Goal: Task Accomplishment & Management: Manage account settings

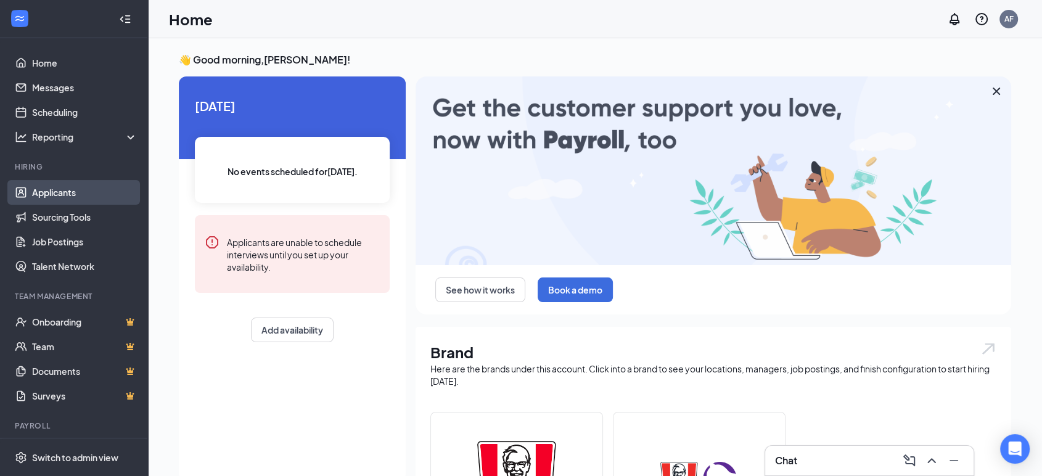
click at [32, 186] on link "Applicants" at bounding box center [84, 192] width 105 height 25
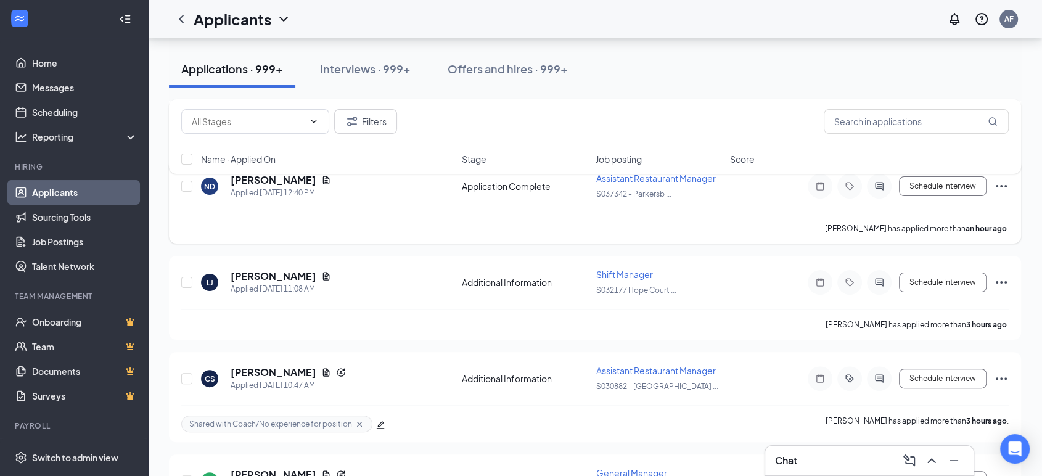
scroll to position [271, 0]
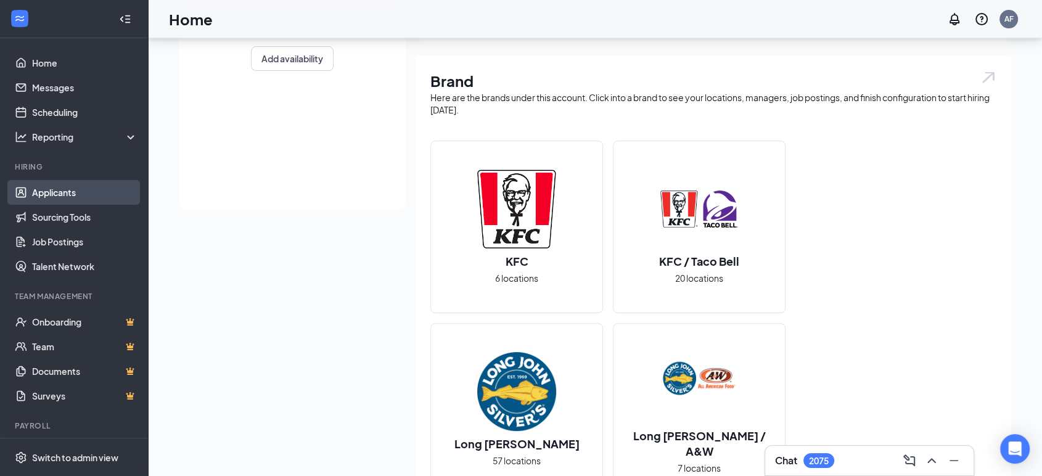
click at [60, 187] on link "Applicants" at bounding box center [84, 192] width 105 height 25
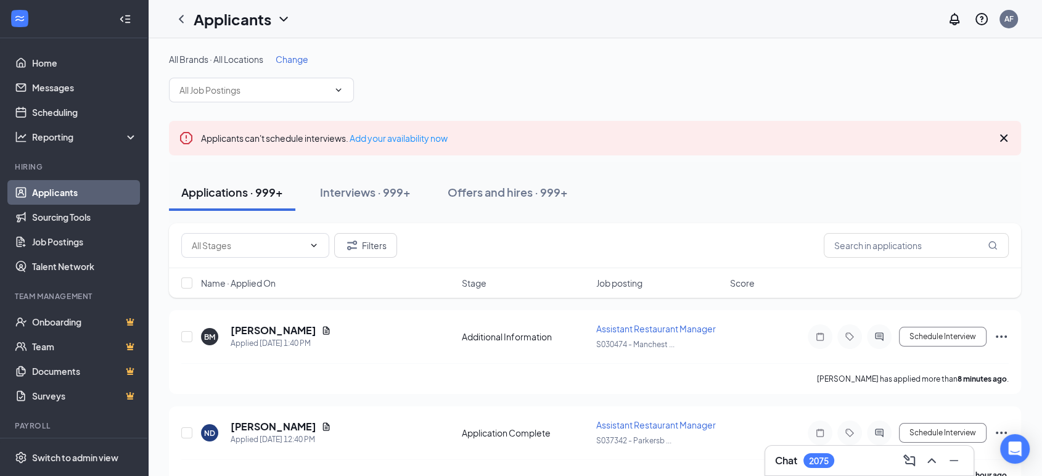
click at [381, 275] on div "Name · Applied On Stage Job posting Score" at bounding box center [595, 283] width 852 height 30
click at [321, 334] on icon "Document" at bounding box center [326, 331] width 10 height 10
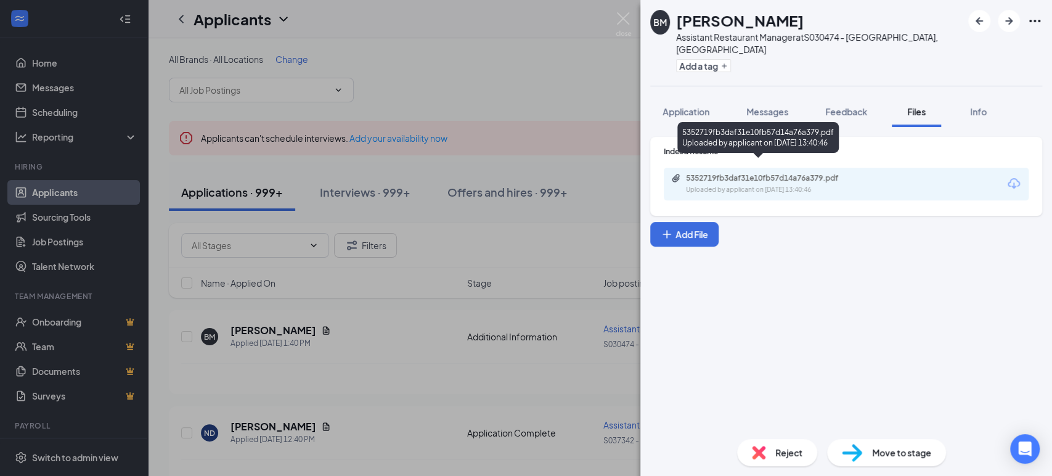
click at [737, 173] on div "5352719fb3daf31e10fb57d14a76a379.pdf" at bounding box center [772, 178] width 173 height 10
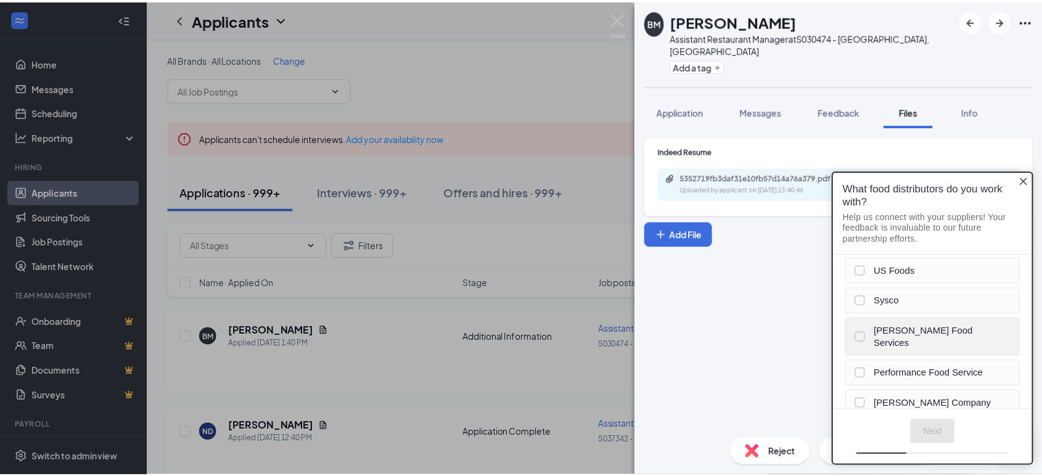
scroll to position [27, 0]
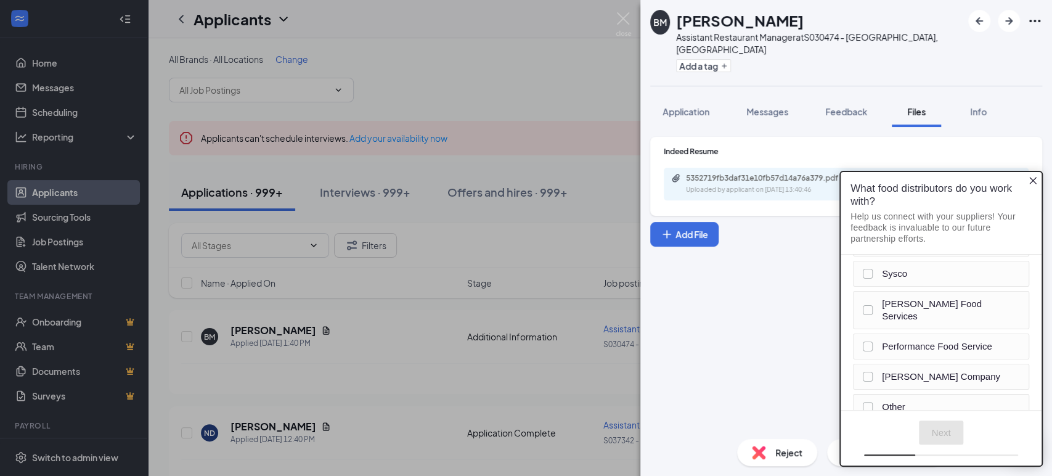
click at [1033, 181] on icon "Close button" at bounding box center [1033, 180] width 7 height 7
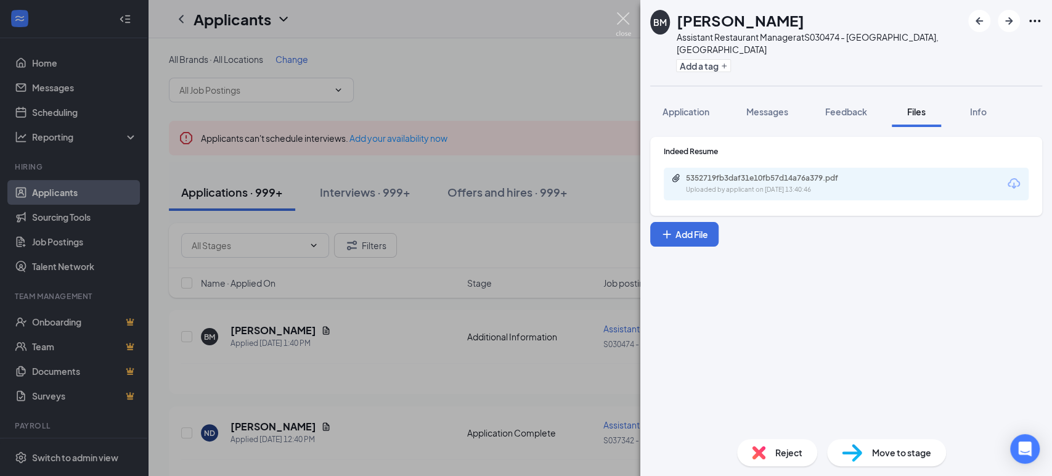
click at [621, 14] on img at bounding box center [623, 24] width 15 height 24
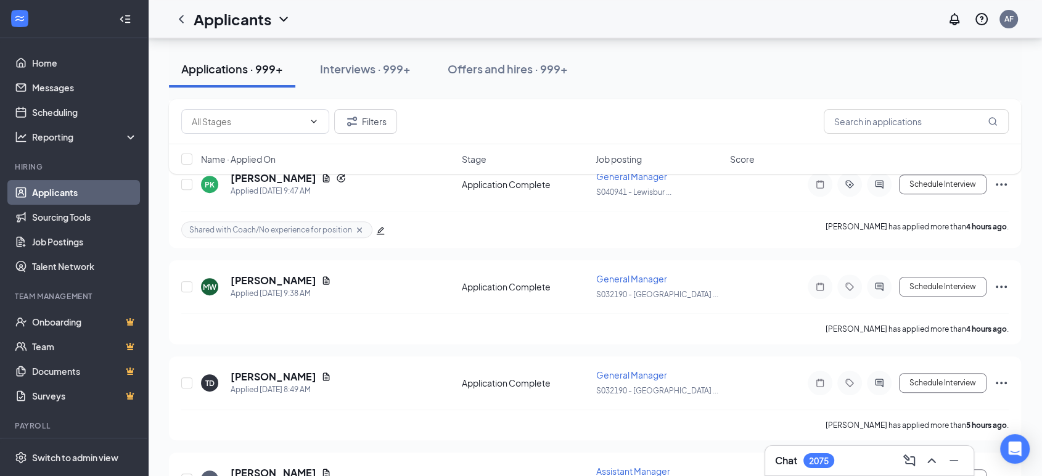
scroll to position [543, 0]
click at [831, 124] on input "text" at bounding box center [916, 121] width 185 height 25
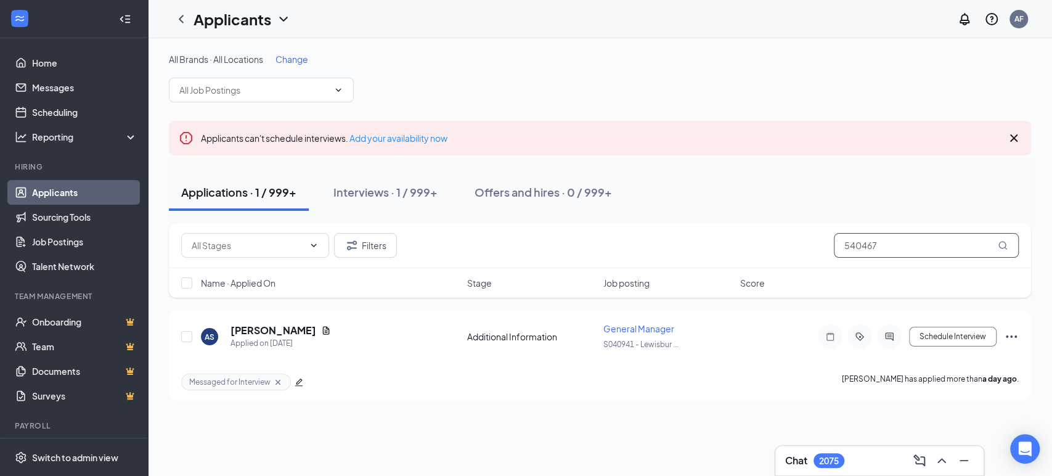
type input "540467"
click at [321, 329] on icon "Document" at bounding box center [326, 331] width 10 height 10
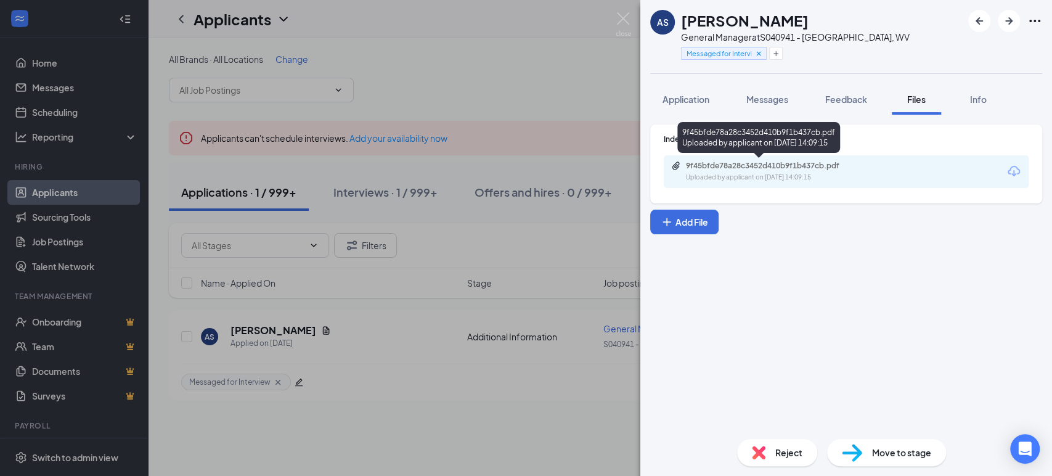
click at [711, 175] on div "Uploaded by applicant on [DATE] 14:09:15" at bounding box center [778, 178] width 185 height 10
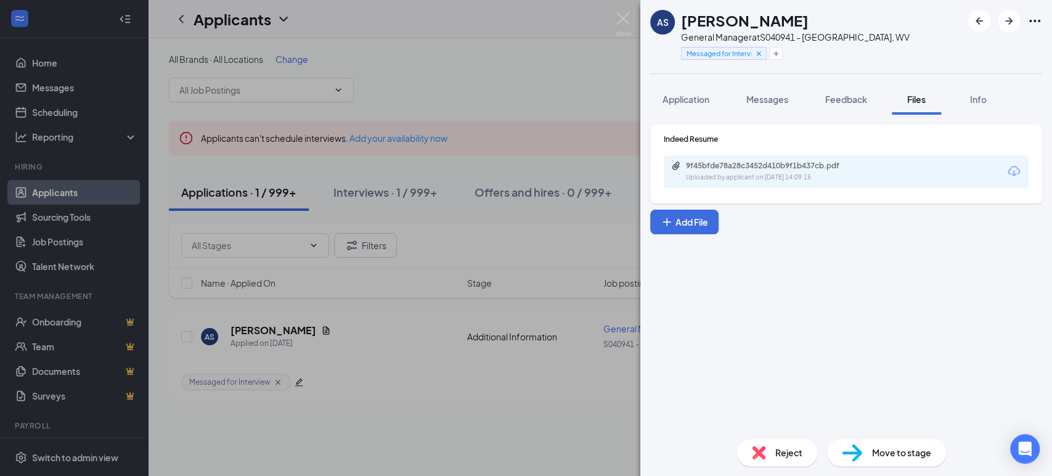
click at [549, 73] on div "AS [PERSON_NAME] General Manager at S040941 - [GEOGRAPHIC_DATA], WV Messaged fo…" at bounding box center [526, 238] width 1052 height 476
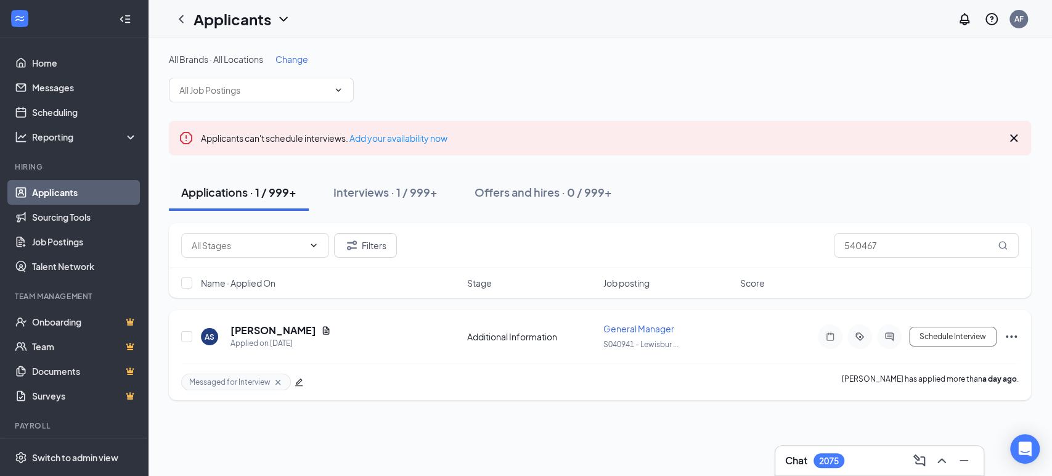
click at [1010, 332] on icon "Ellipses" at bounding box center [1011, 336] width 15 height 15
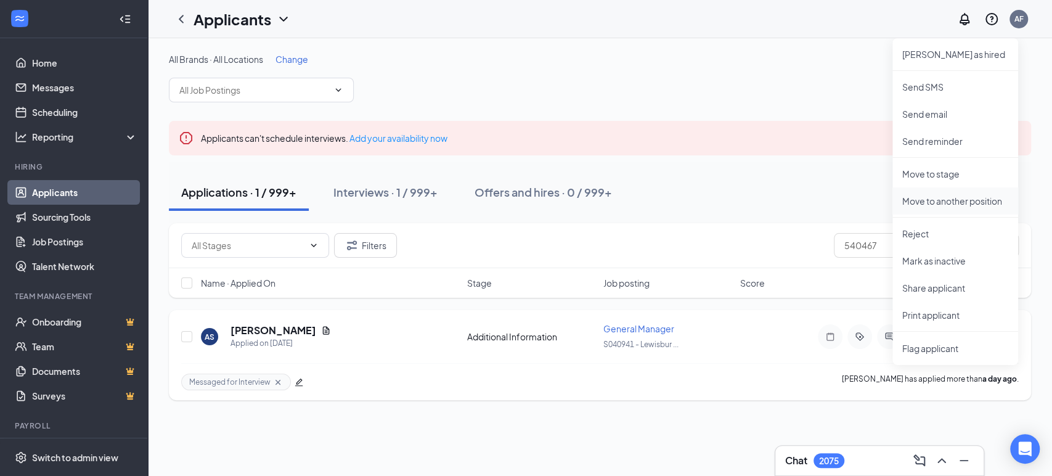
click at [944, 200] on p "Move to another position" at bounding box center [956, 201] width 106 height 12
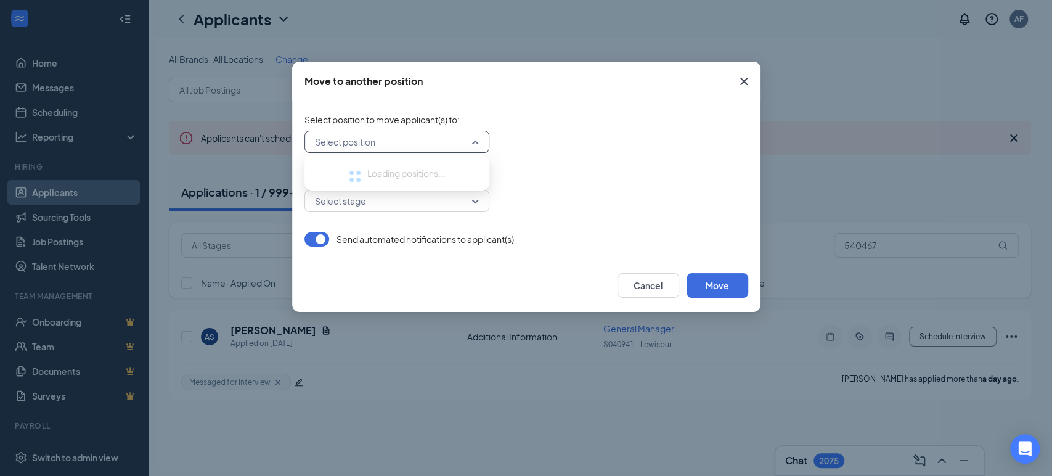
click at [453, 149] on input "search" at bounding box center [393, 141] width 162 height 21
type input "40941"
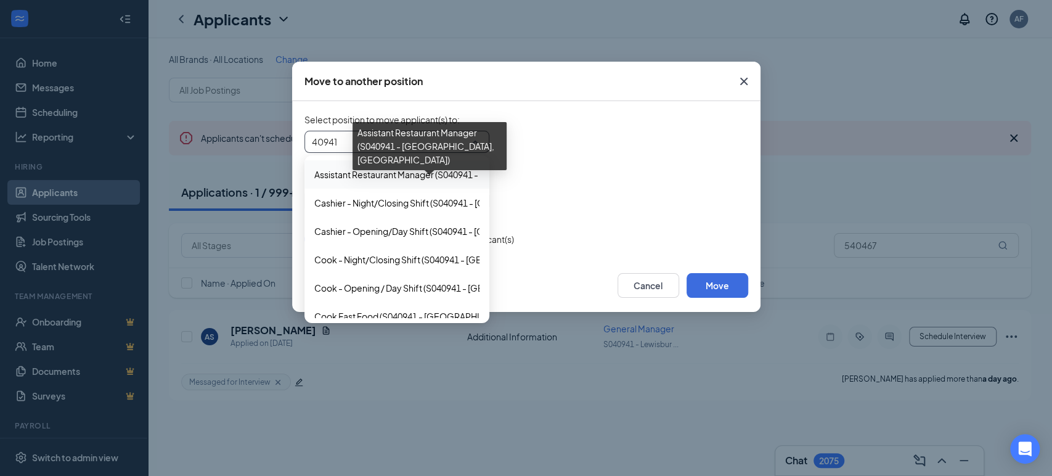
click at [391, 171] on span "Assistant Restaurant Manager (S040941 - [GEOGRAPHIC_DATA], [GEOGRAPHIC_DATA])" at bounding box center [489, 175] width 351 height 14
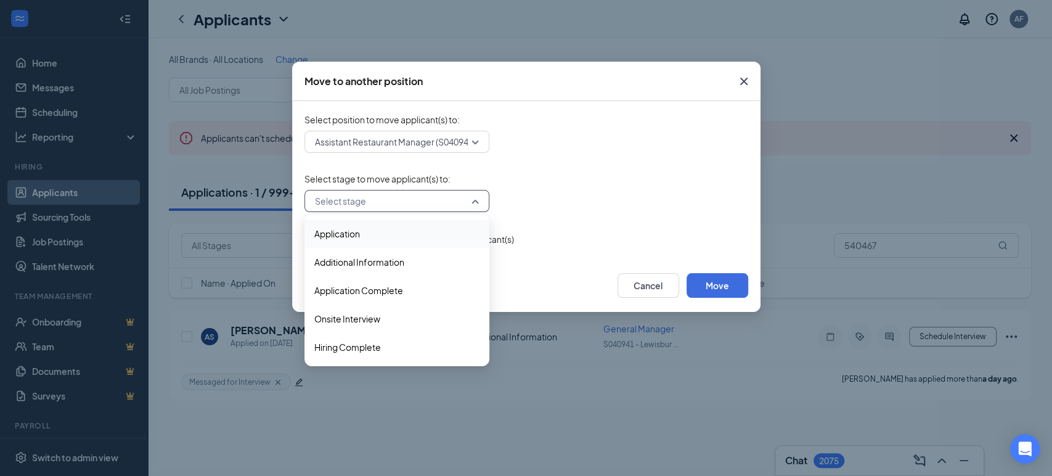
click at [359, 201] on input "search" at bounding box center [393, 200] width 162 height 21
click at [354, 291] on span "Application Complete" at bounding box center [358, 291] width 89 height 14
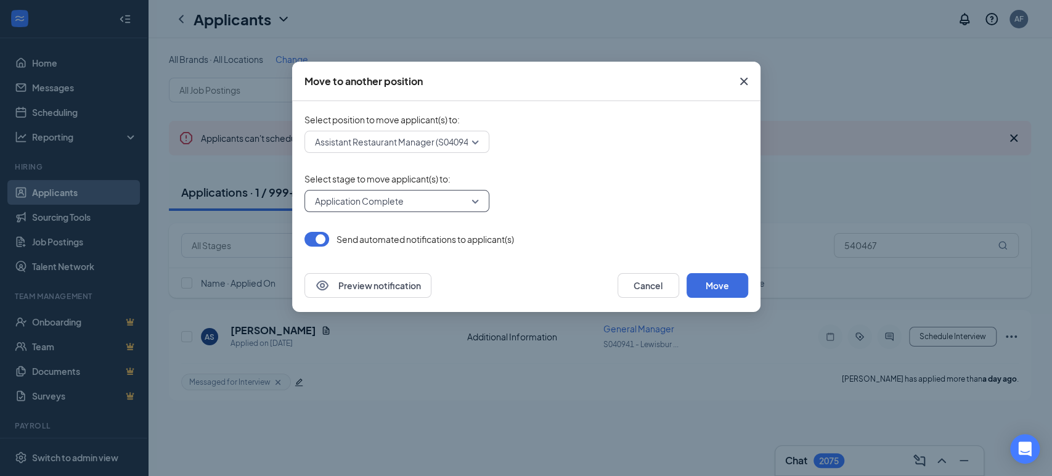
click at [317, 239] on button "button" at bounding box center [317, 239] width 25 height 15
click at [716, 286] on button "Move" at bounding box center [718, 285] width 62 height 25
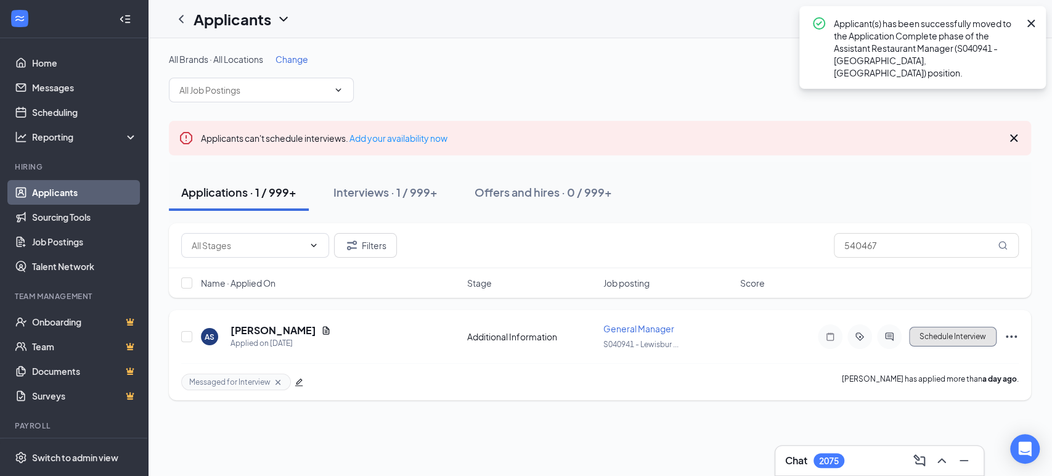
click at [952, 329] on button "Schedule Interview" at bounding box center [953, 337] width 88 height 20
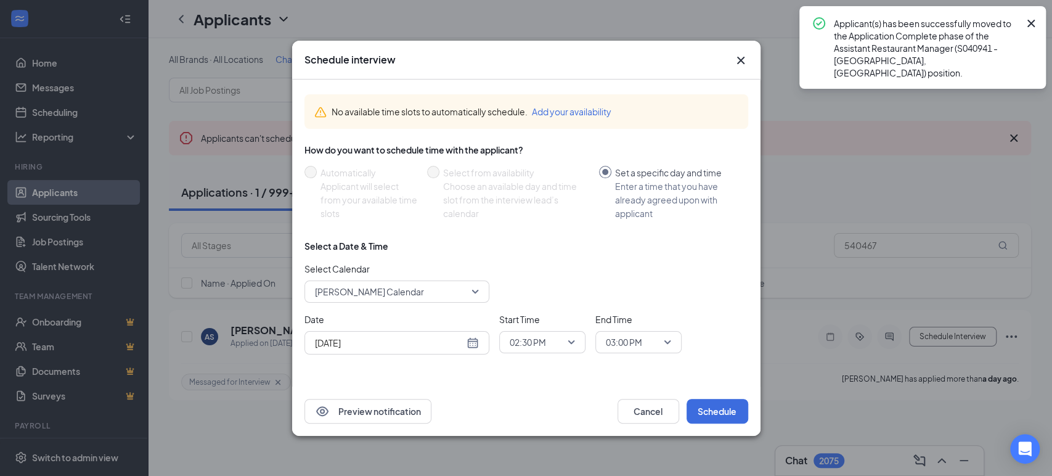
click at [394, 294] on span "[PERSON_NAME] Calendar" at bounding box center [369, 291] width 109 height 18
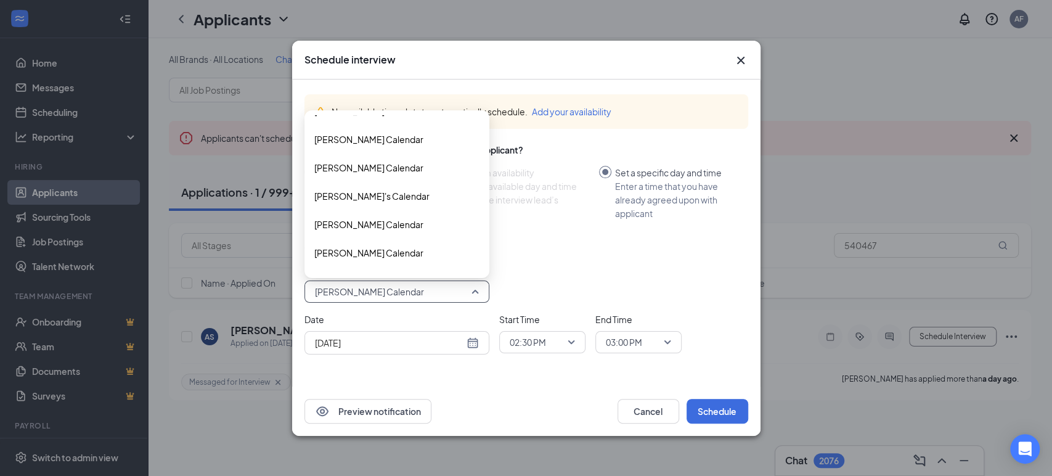
scroll to position [9189, 0]
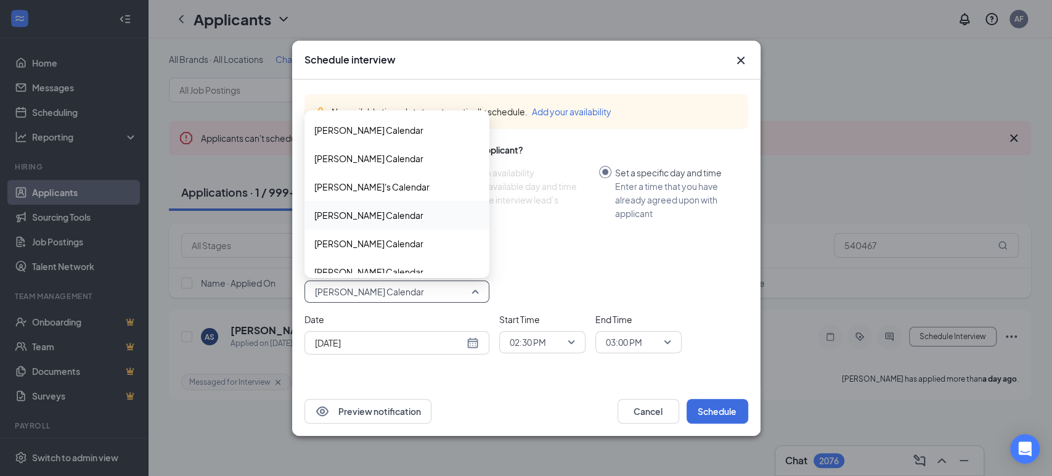
click at [366, 211] on span "[PERSON_NAME] Calendar" at bounding box center [368, 215] width 109 height 14
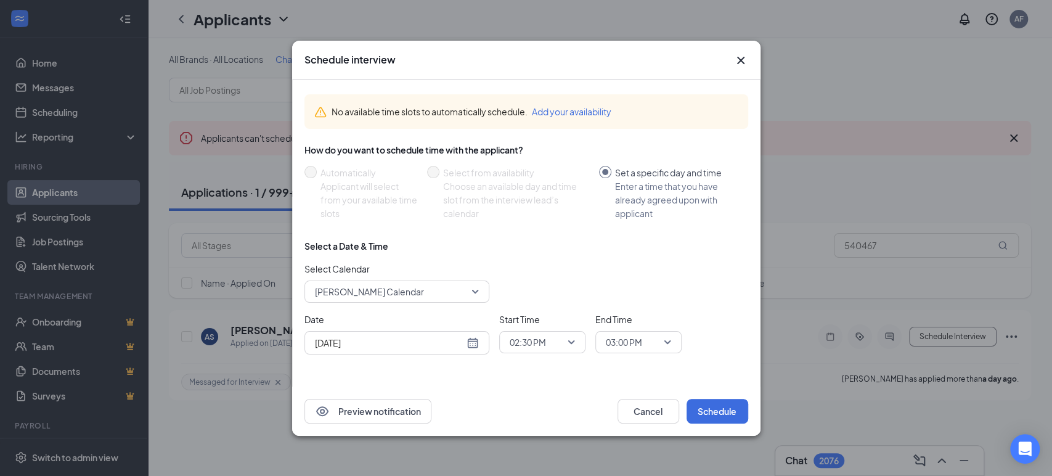
click at [475, 338] on div "[DATE]" at bounding box center [397, 343] width 164 height 14
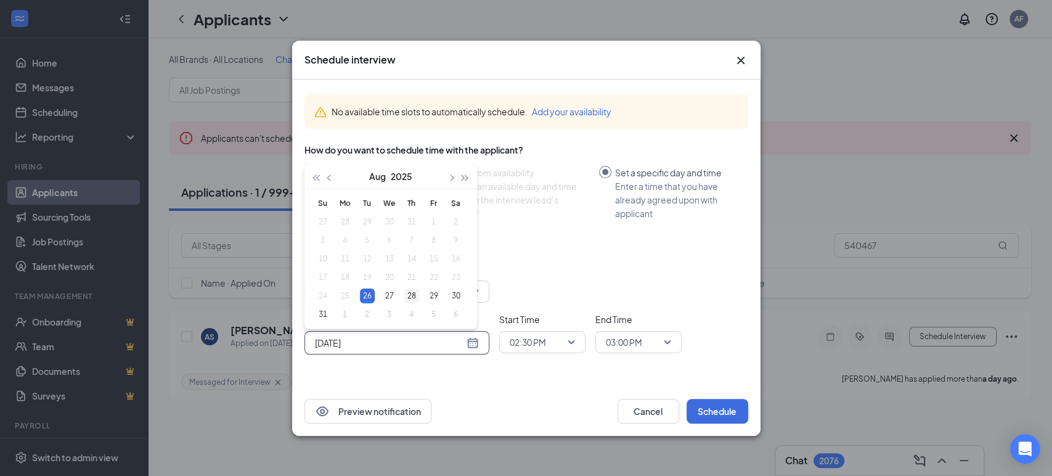
type input "[DATE]"
click at [409, 292] on div "28" at bounding box center [411, 296] width 15 height 15
click at [568, 341] on span "02:30 PM" at bounding box center [542, 342] width 65 height 18
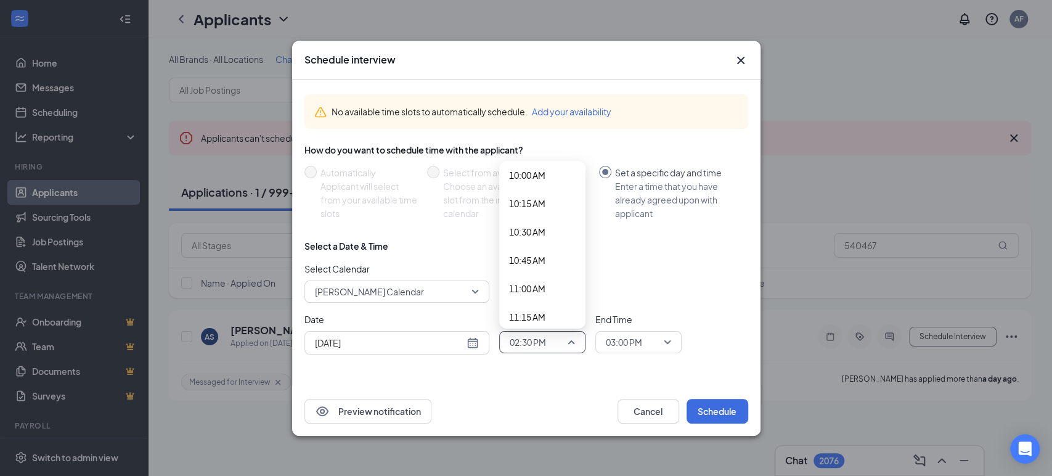
scroll to position [1140, 0]
click at [539, 285] on span "11:00 AM" at bounding box center [527, 288] width 36 height 14
click at [644, 346] on span "03:00 PM" at bounding box center [633, 342] width 54 height 18
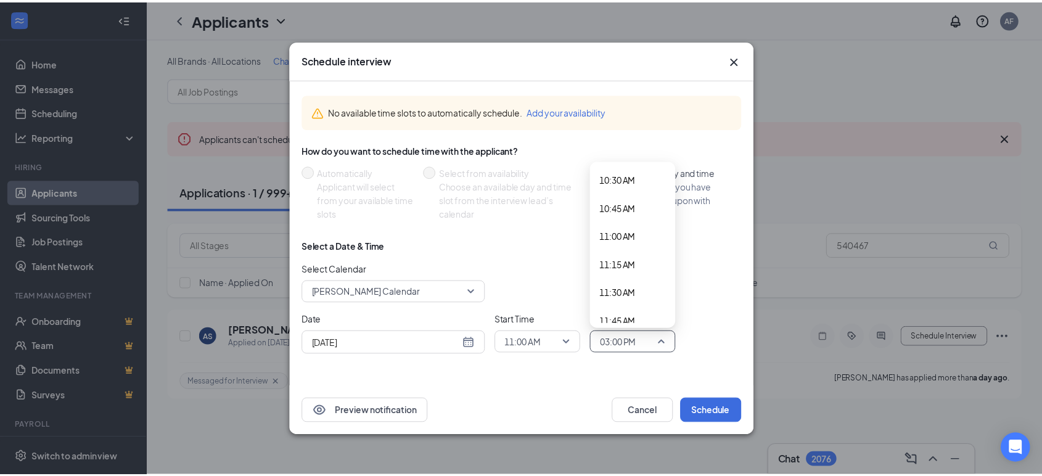
scroll to position [1192, 0]
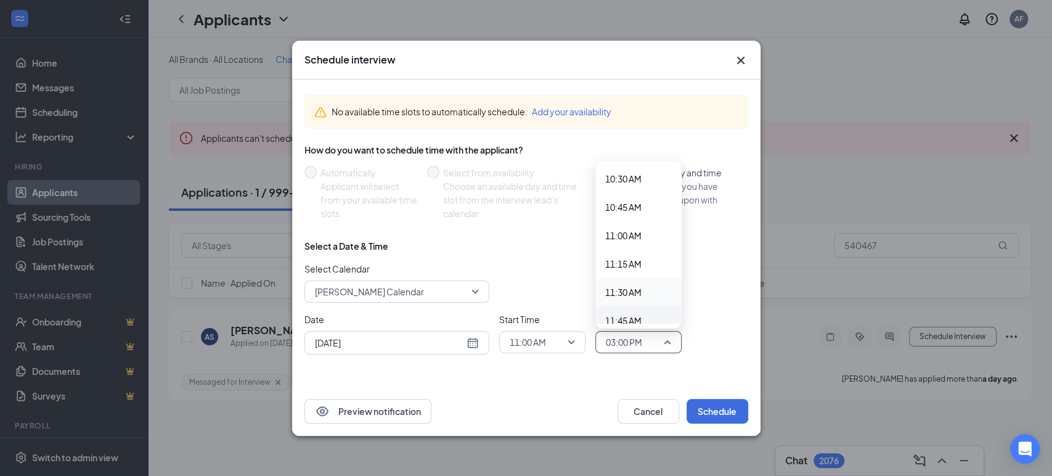
drag, startPoint x: 637, startPoint y: 249, endPoint x: 626, endPoint y: 315, distance: 66.8
click at [626, 315] on div "12:00 AM 12:15 AM 12:30 AM 12:45 AM 01:00 AM 01:15 AM 01:30 AM 01:45 AM 02:00 A…" at bounding box center [639, 336] width 86 height 2724
click at [626, 315] on span "11:45 AM" at bounding box center [623, 321] width 36 height 14
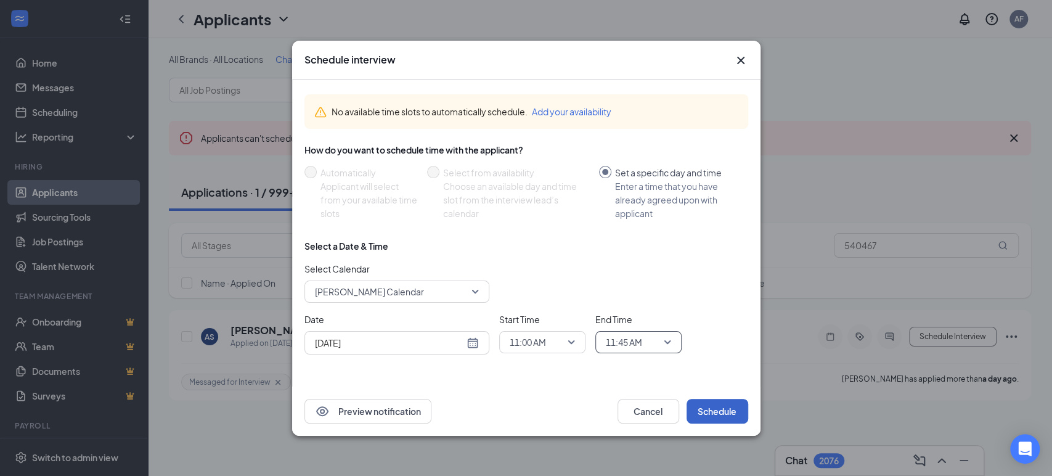
click at [704, 409] on button "Schedule" at bounding box center [718, 411] width 62 height 25
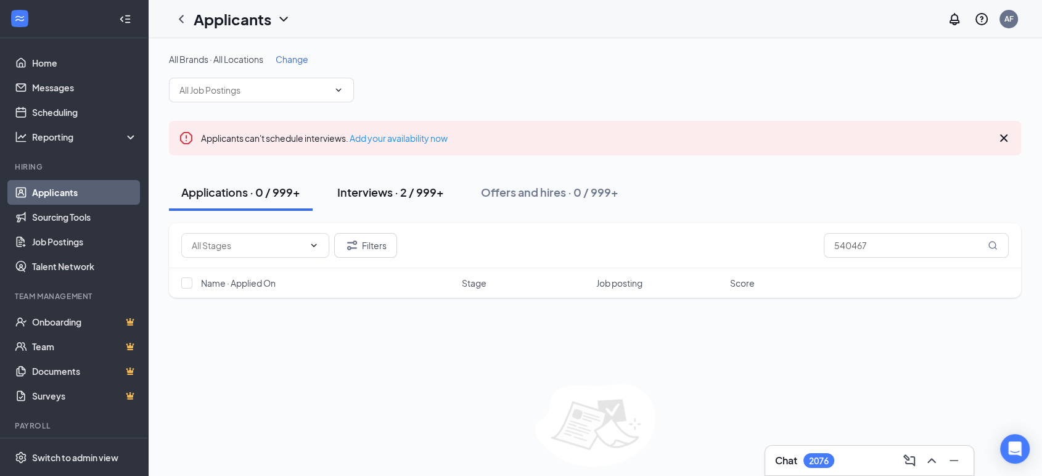
click at [352, 190] on div "Interviews · 2 / 999+" at bounding box center [390, 191] width 107 height 15
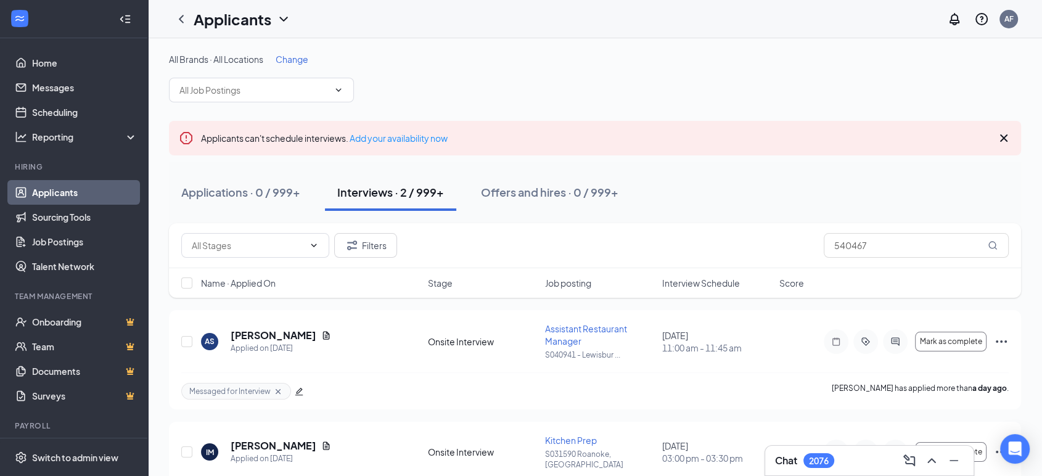
click at [470, 42] on div "All Brands · All Locations Change Applicants can't schedule interviews. Add you…" at bounding box center [595, 282] width 894 height 489
click at [32, 191] on link "Applicants" at bounding box center [84, 192] width 105 height 25
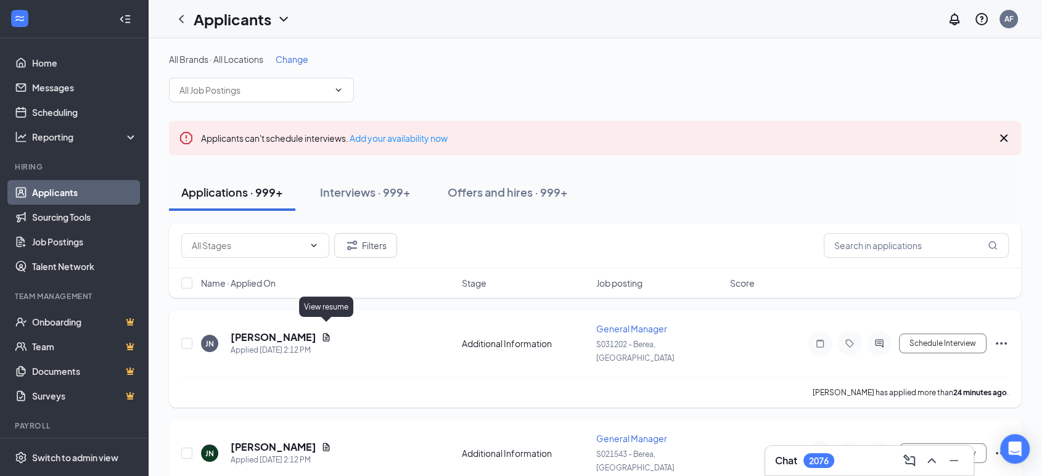
click at [324, 332] on icon "Document" at bounding box center [326, 337] width 10 height 10
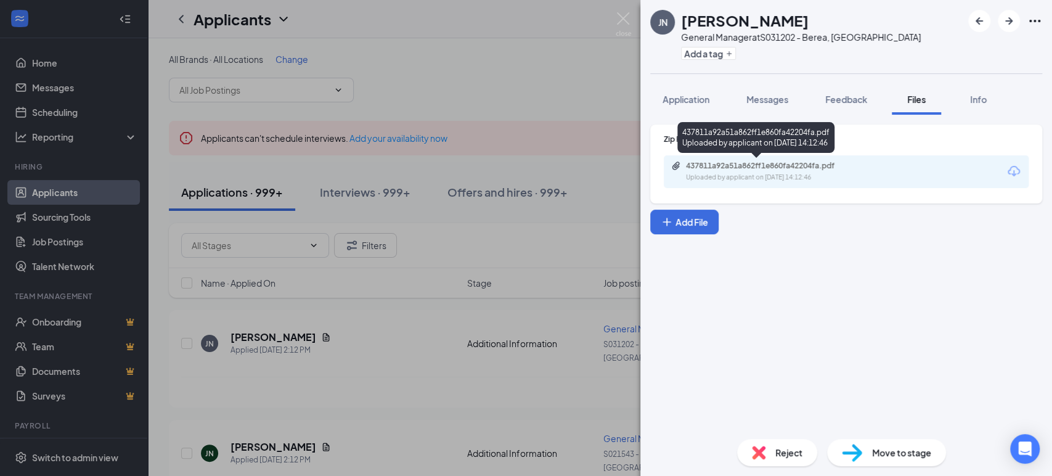
click at [744, 170] on div "437811a92a51a862ff1e860fa42204fa.pdf" at bounding box center [772, 166] width 173 height 10
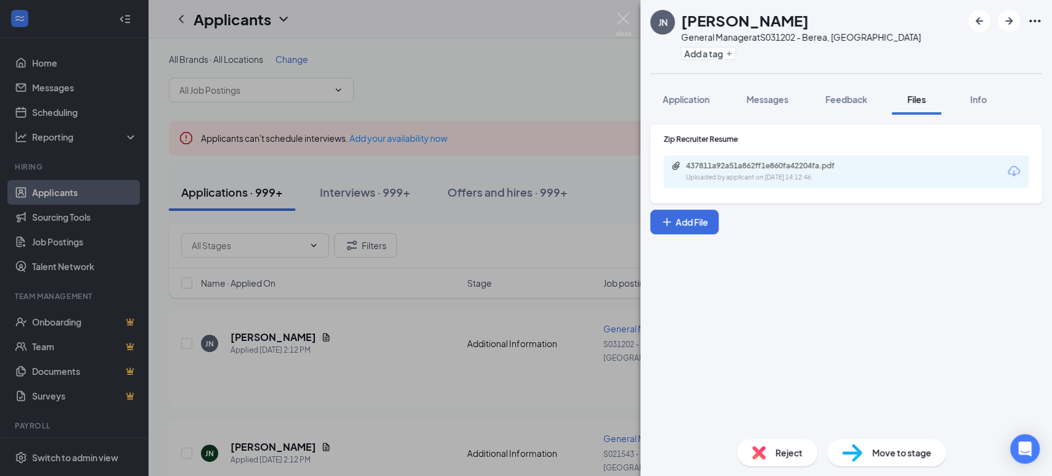
click at [483, 53] on div "JN [PERSON_NAME] General Manager at S031202 - Berea, [GEOGRAPHIC_DATA] Add a ta…" at bounding box center [526, 238] width 1052 height 476
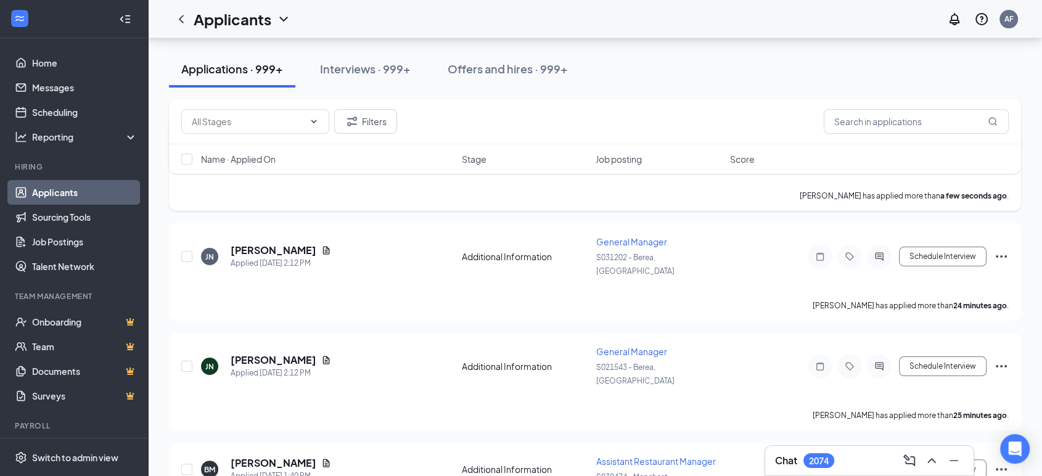
scroll to position [196, 0]
click at [1002, 248] on icon "Ellipses" at bounding box center [1001, 255] width 15 height 15
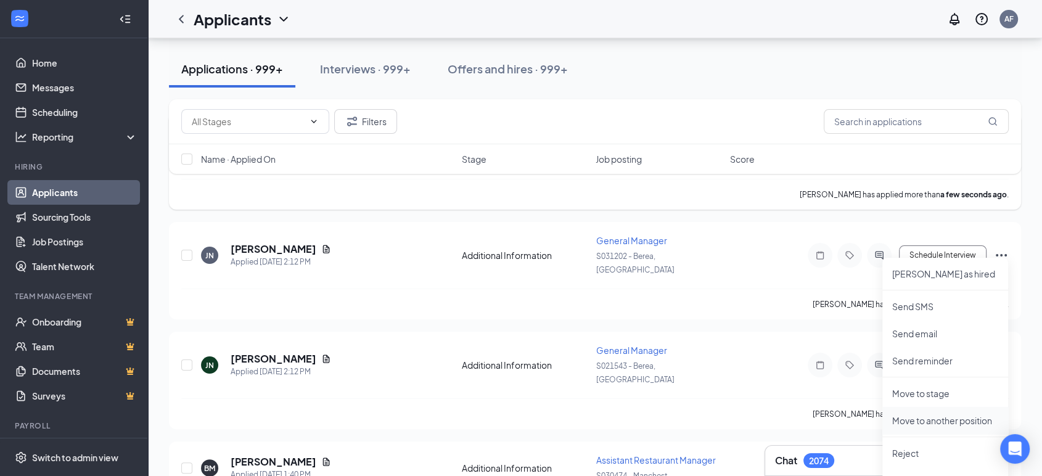
click at [942, 414] on p "Move to another position" at bounding box center [945, 420] width 106 height 12
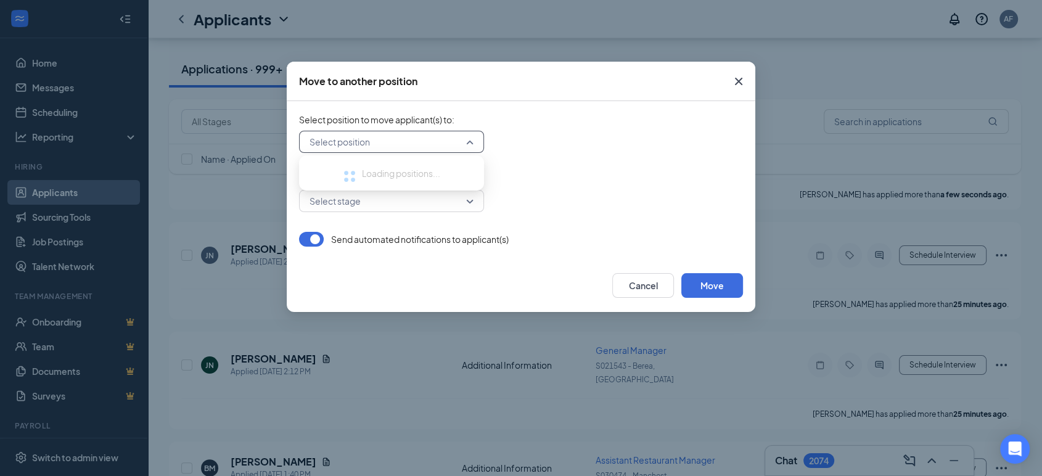
click at [409, 141] on input "search" at bounding box center [387, 141] width 162 height 21
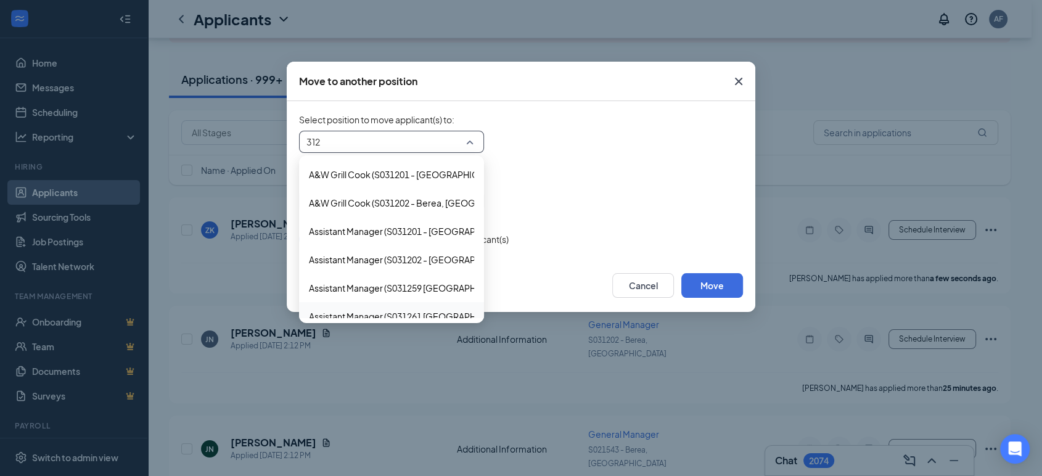
scroll to position [113, 0]
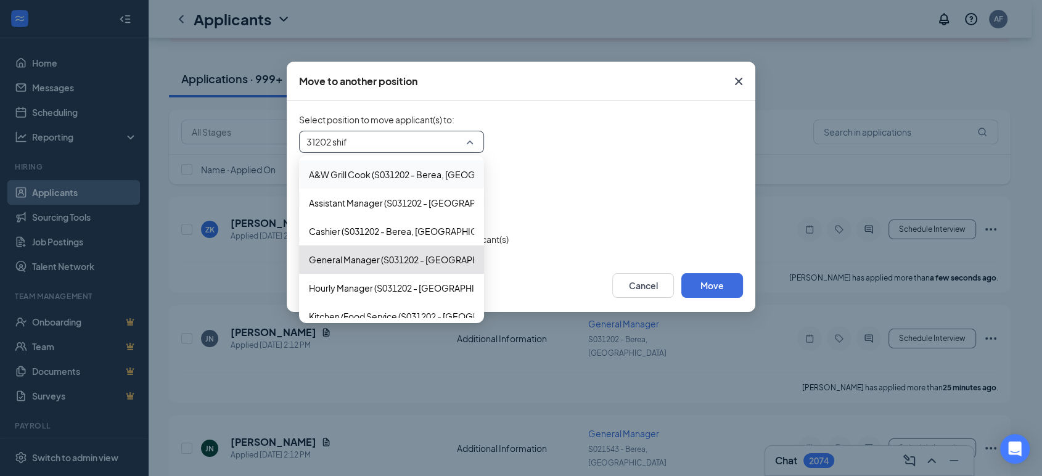
type input "31202 shift"
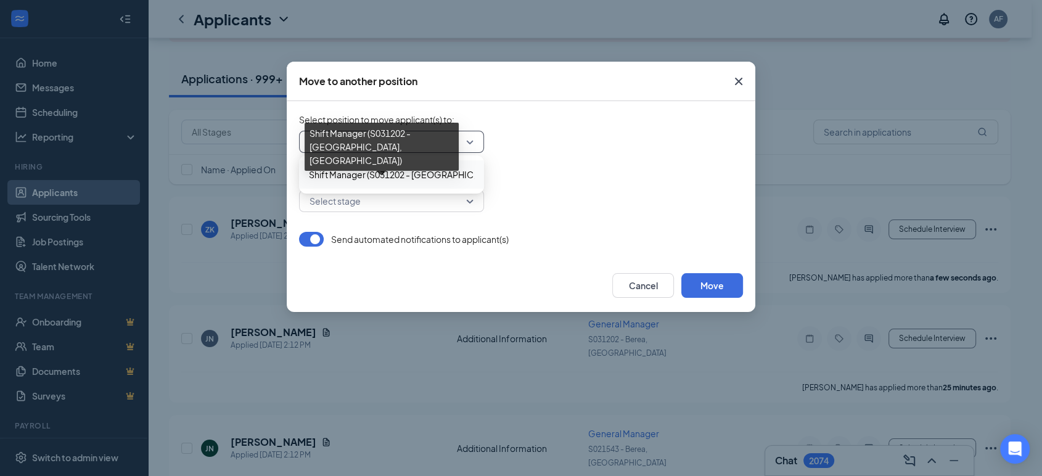
click at [362, 165] on div "Shift Manager (S031202 - [GEOGRAPHIC_DATA], [GEOGRAPHIC_DATA])" at bounding box center [382, 151] width 154 height 57
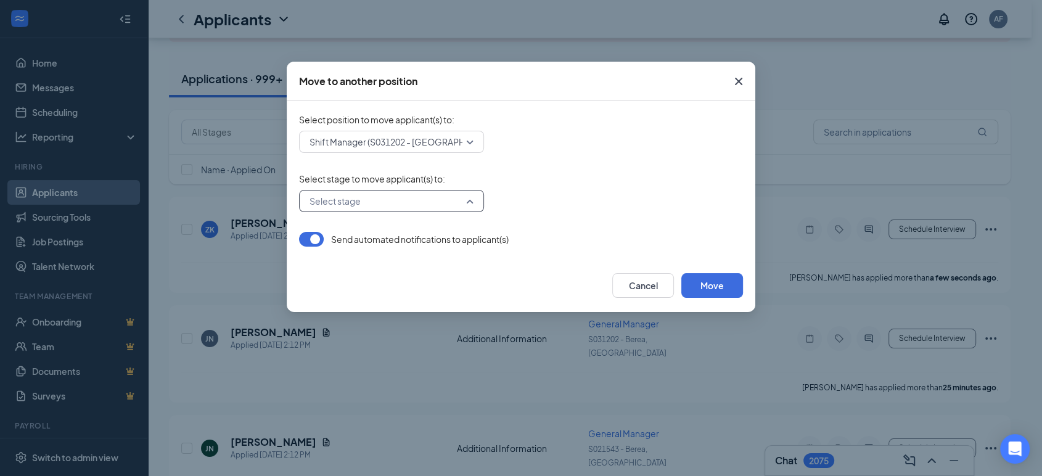
click at [353, 206] on input "search" at bounding box center [387, 200] width 162 height 21
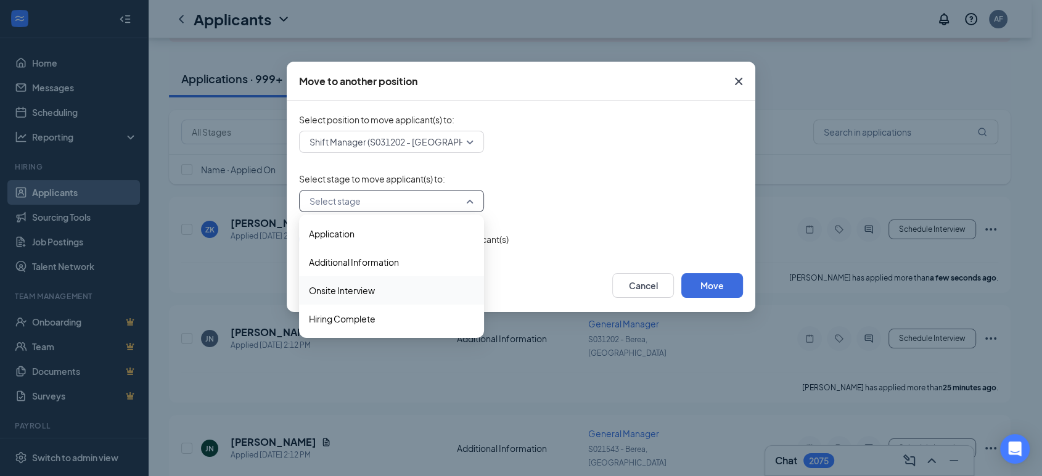
click at [348, 297] on span "Onsite Interview" at bounding box center [342, 291] width 66 height 14
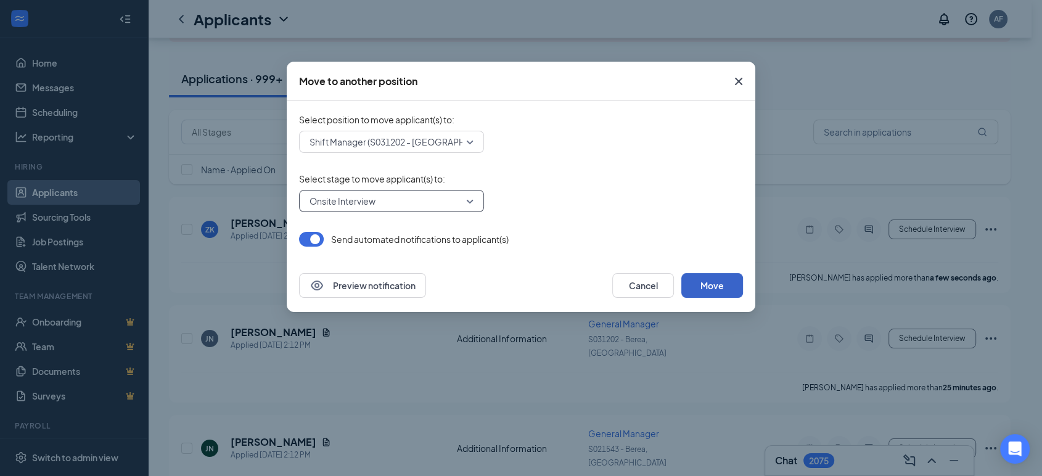
click at [698, 276] on button "Move" at bounding box center [712, 285] width 62 height 25
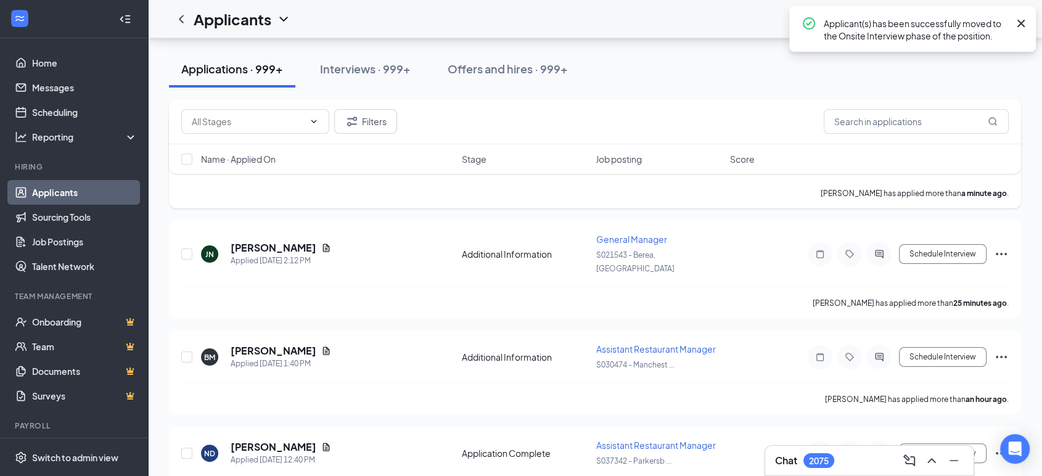
scroll to position [199, 0]
click at [1002, 245] on icon "Ellipses" at bounding box center [1001, 252] width 15 height 15
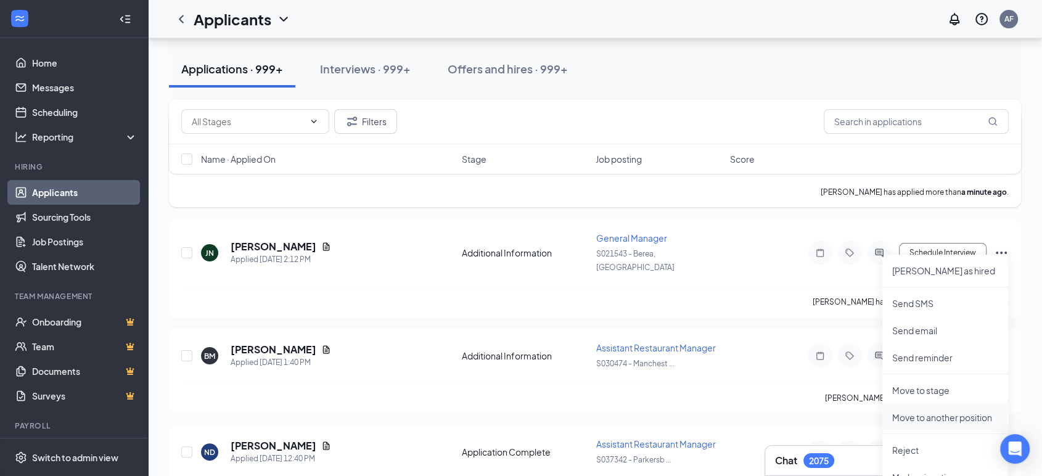
click at [898, 413] on p "Move to another position" at bounding box center [945, 417] width 106 height 12
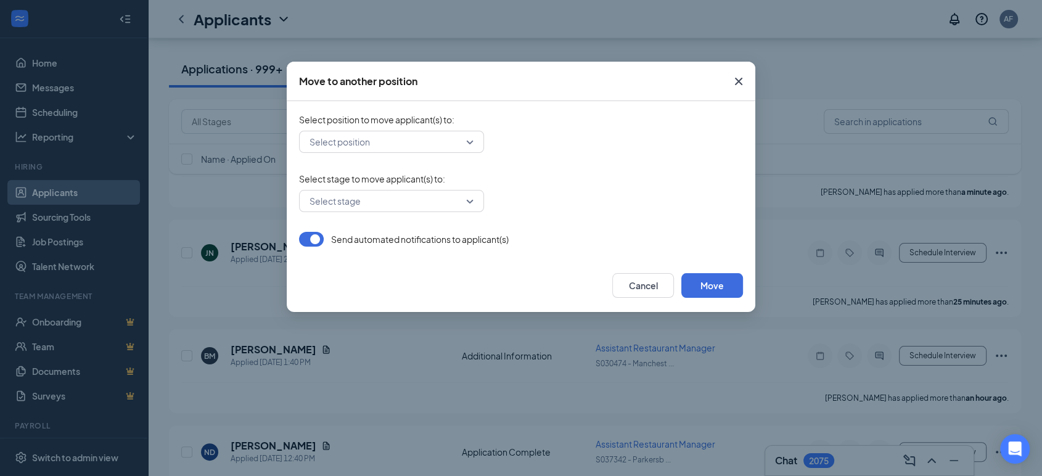
click at [369, 141] on input "search" at bounding box center [387, 141] width 162 height 21
type input "21543 shift"
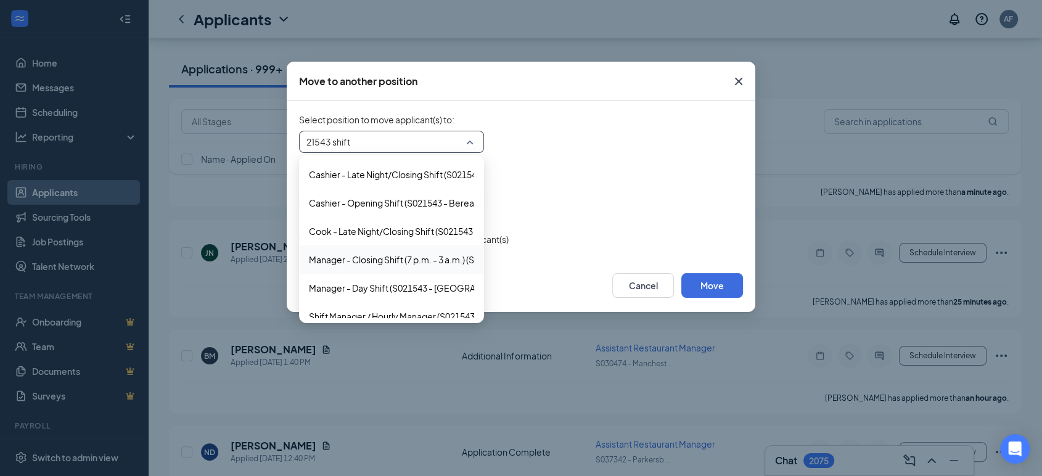
scroll to position [12, 0]
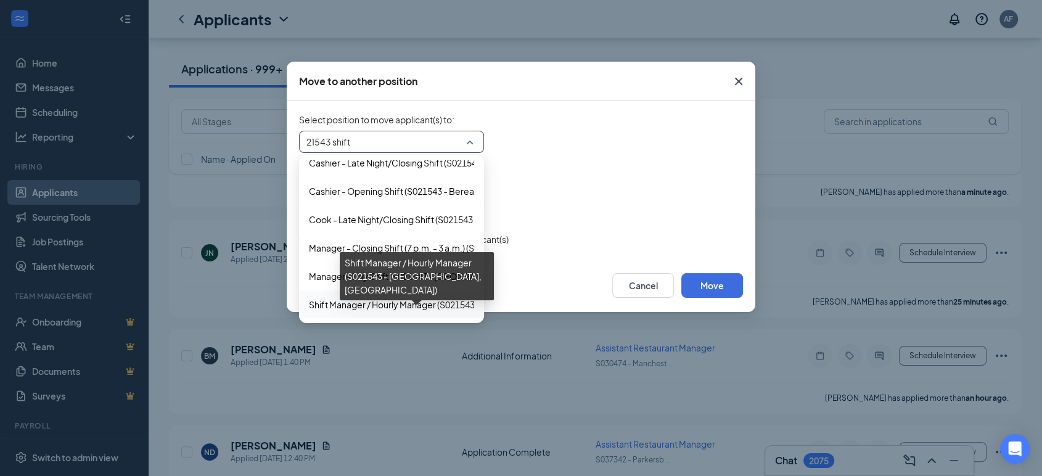
click at [334, 304] on span "Shift Manager / Hourly Manager (S021543 - [GEOGRAPHIC_DATA], [GEOGRAPHIC_DATA])" at bounding box center [488, 305] width 359 height 14
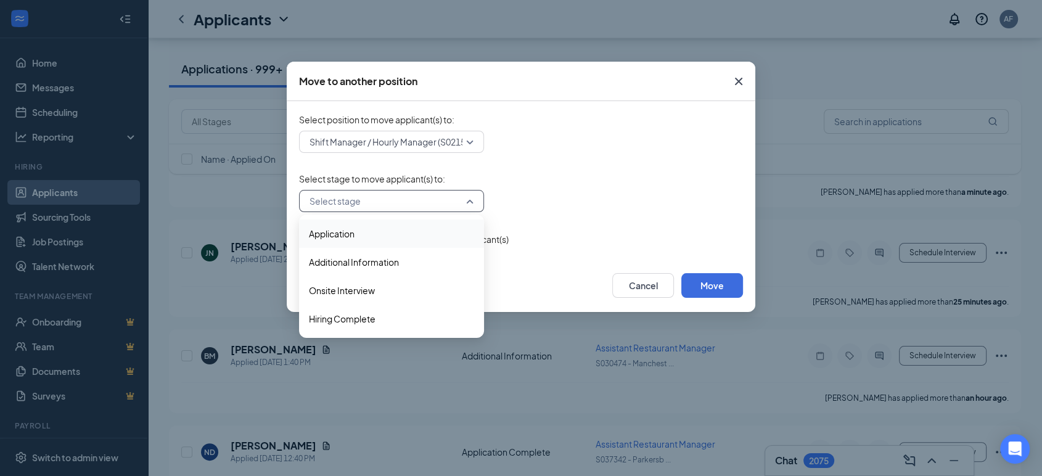
click at [318, 198] on input "search" at bounding box center [387, 200] width 162 height 21
click at [333, 290] on span "Onsite Interview" at bounding box center [342, 291] width 66 height 14
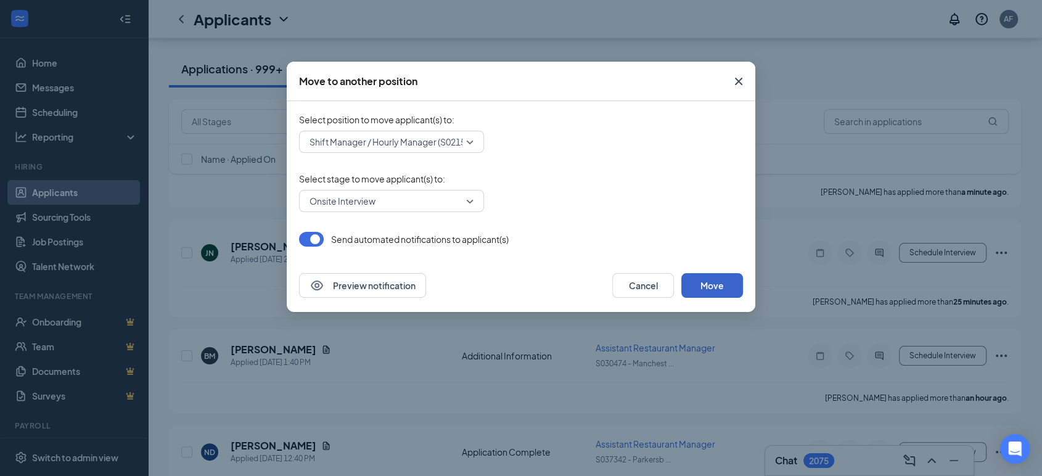
click at [703, 284] on button "Move" at bounding box center [712, 285] width 62 height 25
